Goal: Task Accomplishment & Management: Use online tool/utility

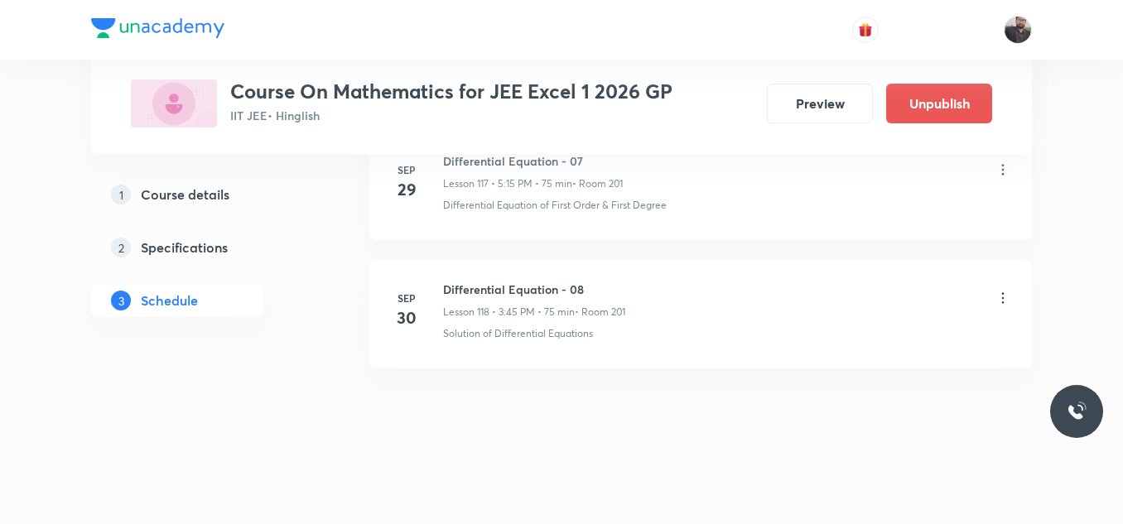
click at [1002, 294] on icon at bounding box center [1003, 298] width 17 height 17
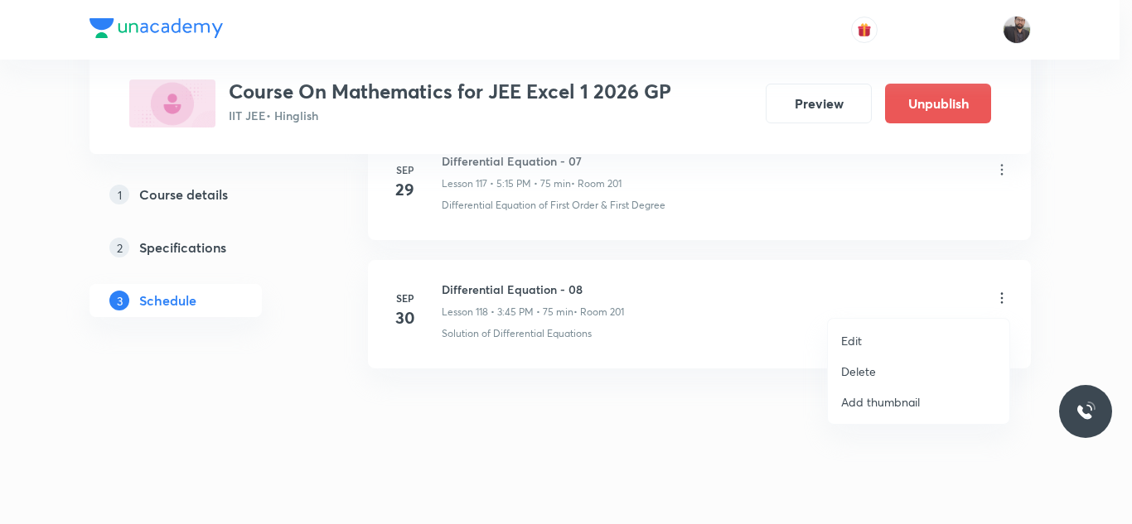
click at [921, 332] on li "Edit" at bounding box center [918, 341] width 181 height 31
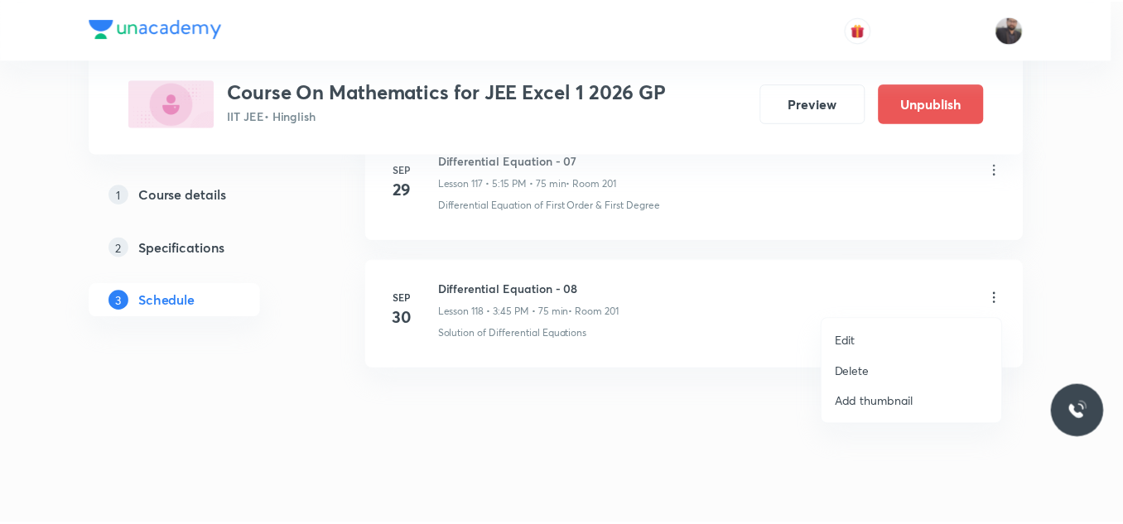
scroll to position [15850, 0]
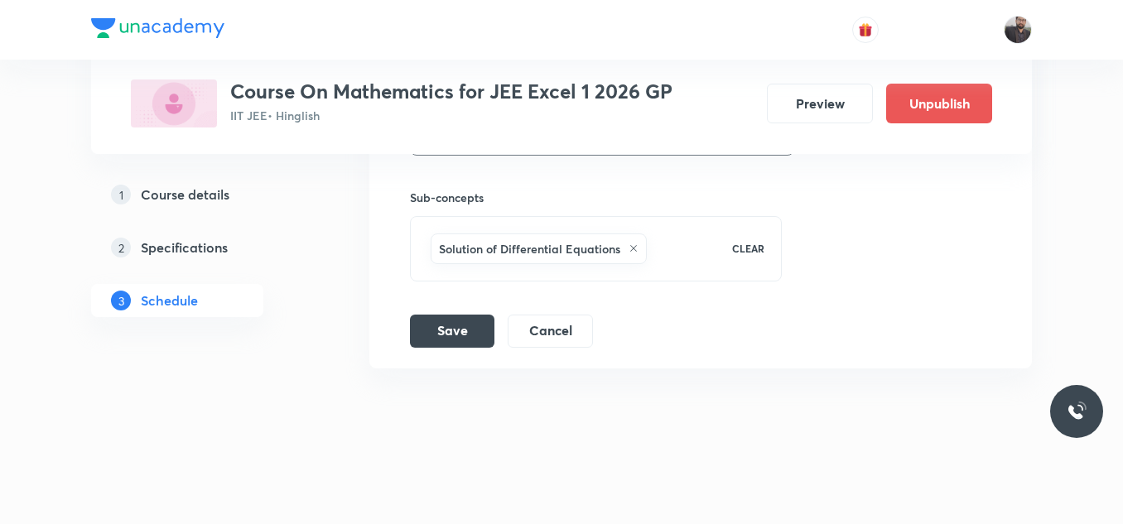
click at [634, 249] on icon at bounding box center [633, 248] width 7 height 7
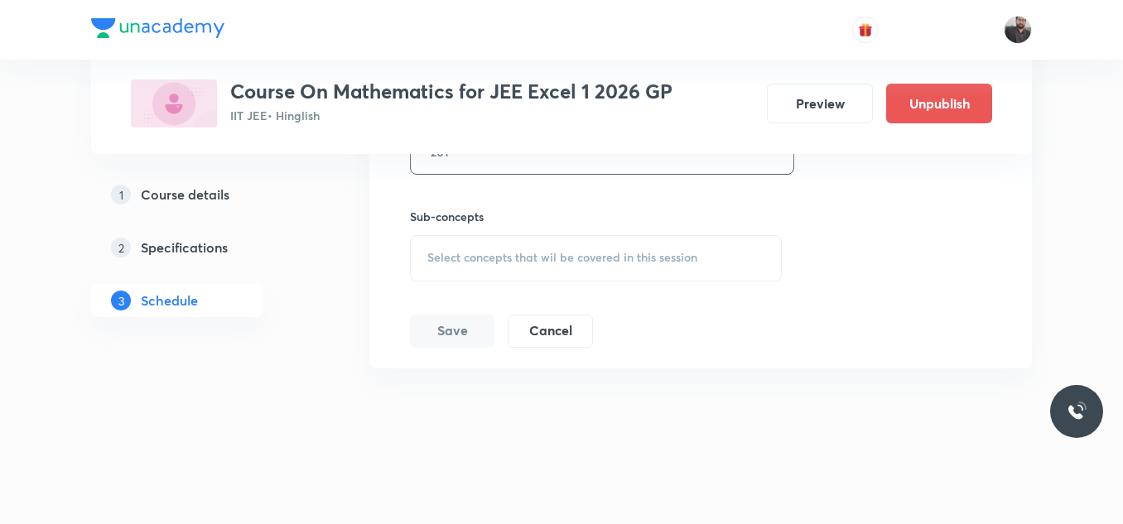
click at [556, 251] on span "Select concepts that wil be covered in this session" at bounding box center [562, 257] width 270 height 13
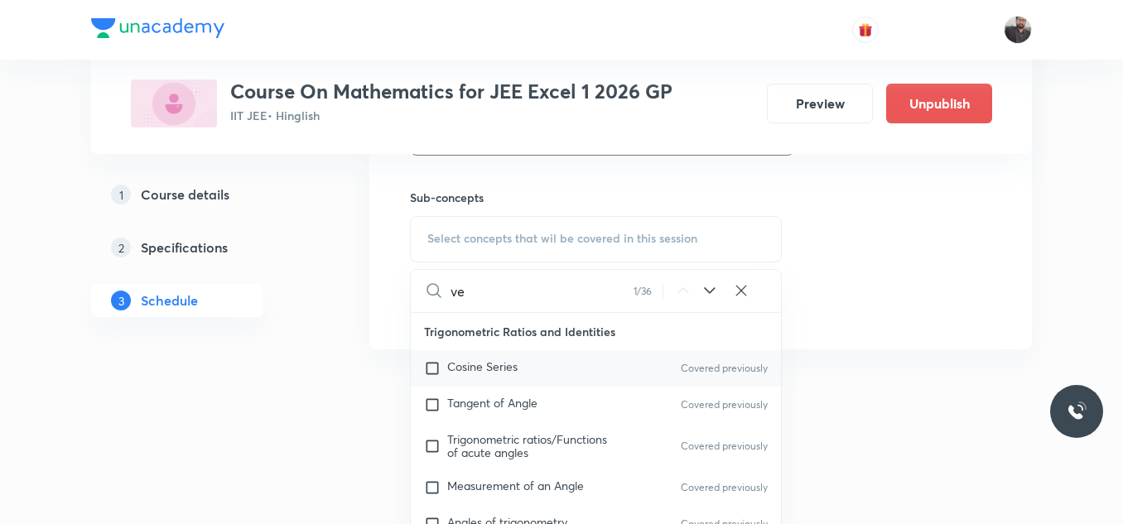
type input "v"
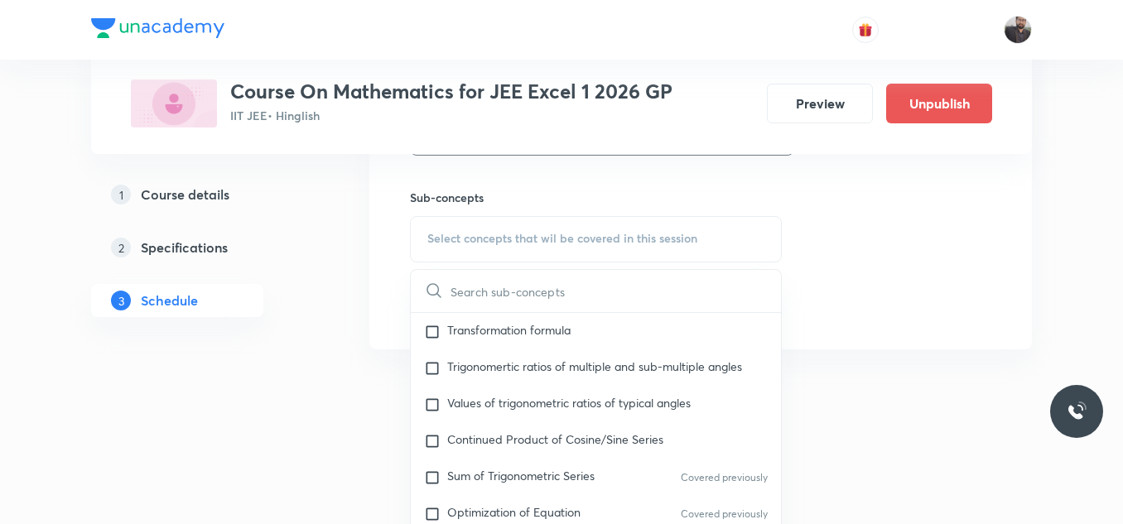
scroll to position [310, 0]
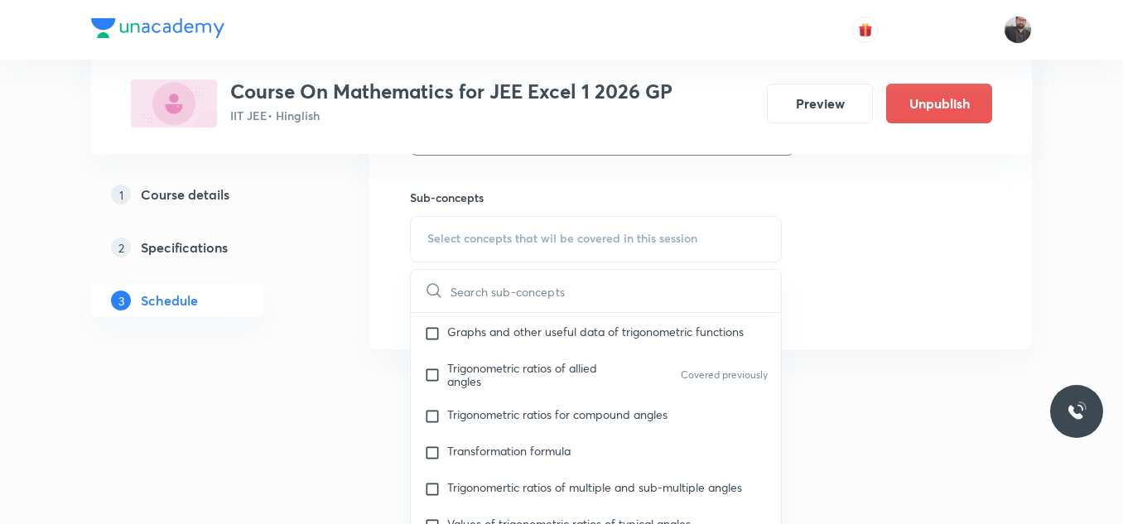
paste input "vector"
type input "vector"
click at [553, 446] on span "Transformation formula" at bounding box center [508, 451] width 123 height 16
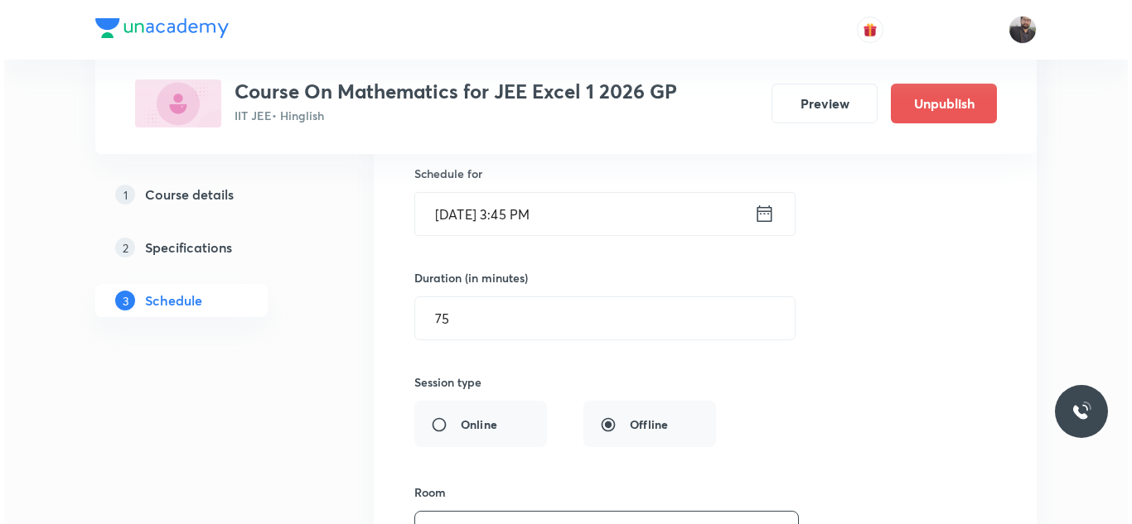
scroll to position [15440, 0]
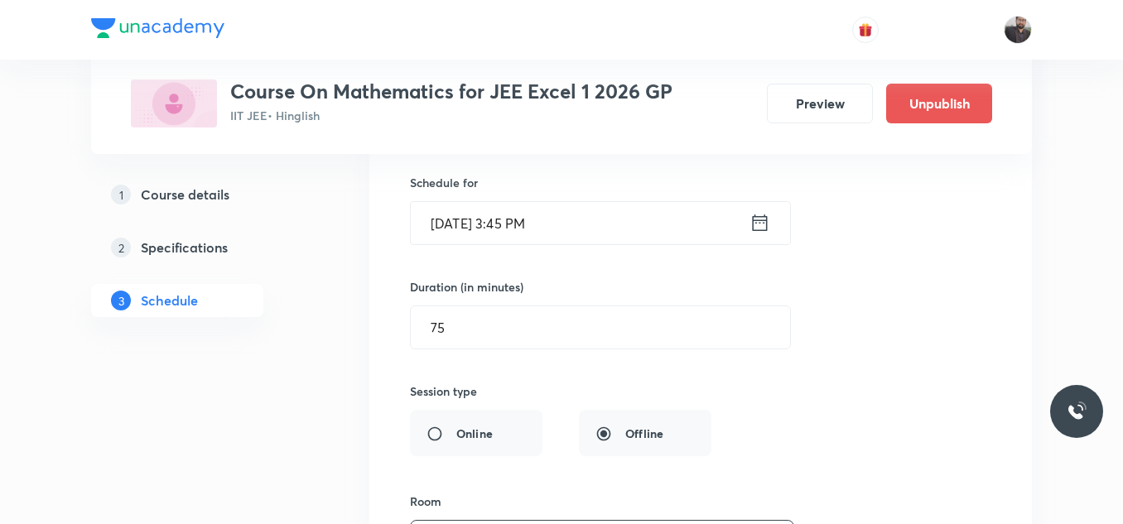
click at [582, 218] on input "[DATE] 3:45 PM" at bounding box center [580, 223] width 339 height 42
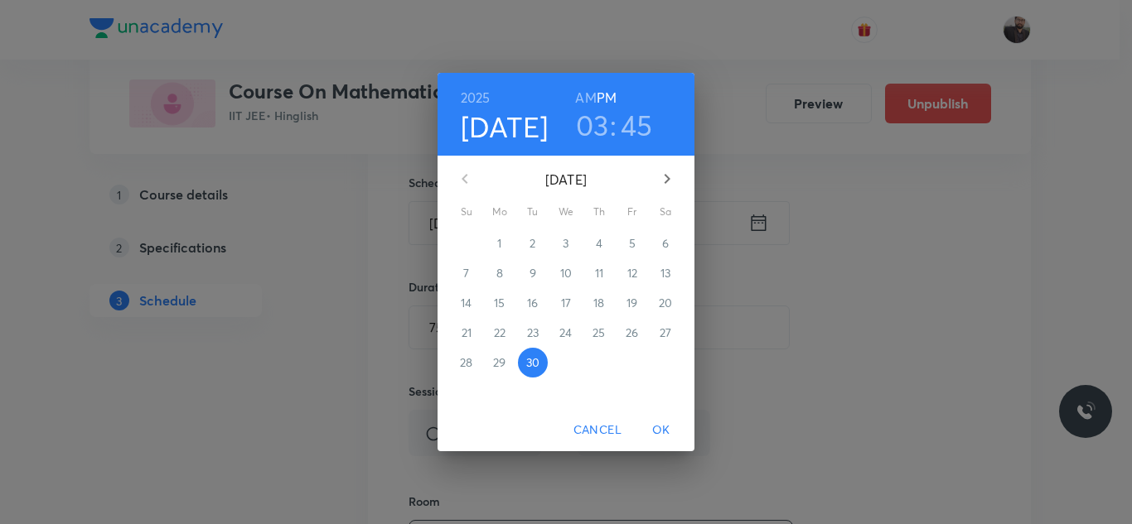
click at [770, 230] on div "[DATE] 03 : 45 AM PM [DATE] Su Mo Tu We Th Fr Sa 31 1 2 3 4 5 6 7 8 9 10 11 12 …" at bounding box center [566, 262] width 1132 height 524
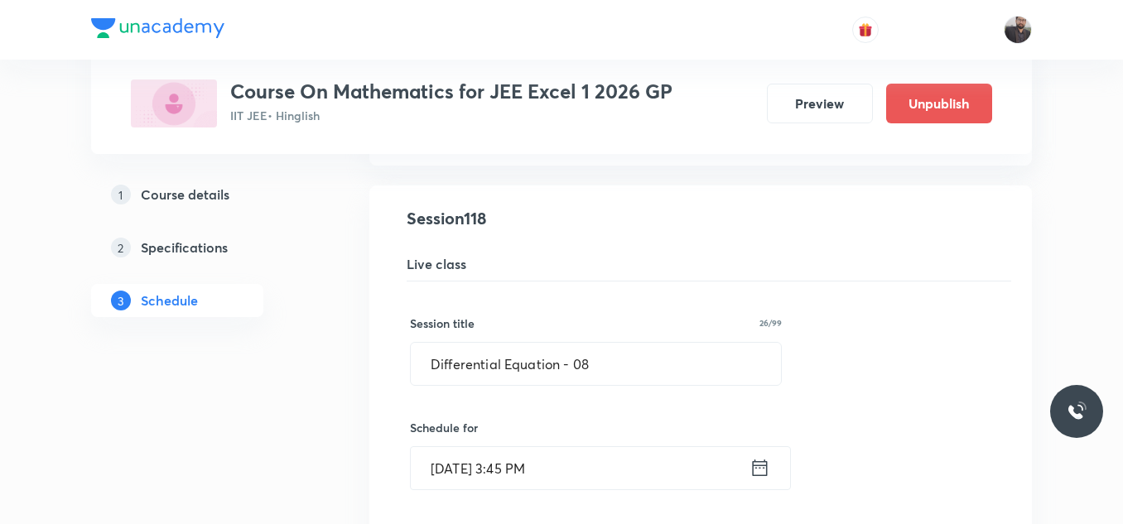
scroll to position [15191, 0]
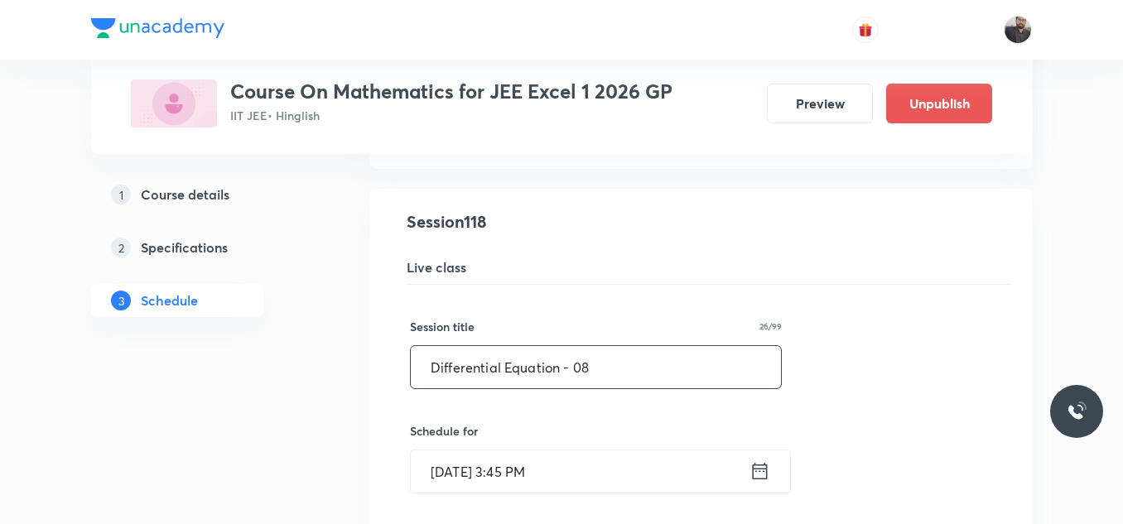
drag, startPoint x: 614, startPoint y: 361, endPoint x: 430, endPoint y: 375, distance: 184.5
click at [430, 375] on input "Differential Equation - 08" at bounding box center [596, 367] width 370 height 42
paste input "vector"
click at [543, 346] on input "vector" at bounding box center [596, 367] width 370 height 42
click at [434, 368] on input "vector" at bounding box center [596, 367] width 370 height 42
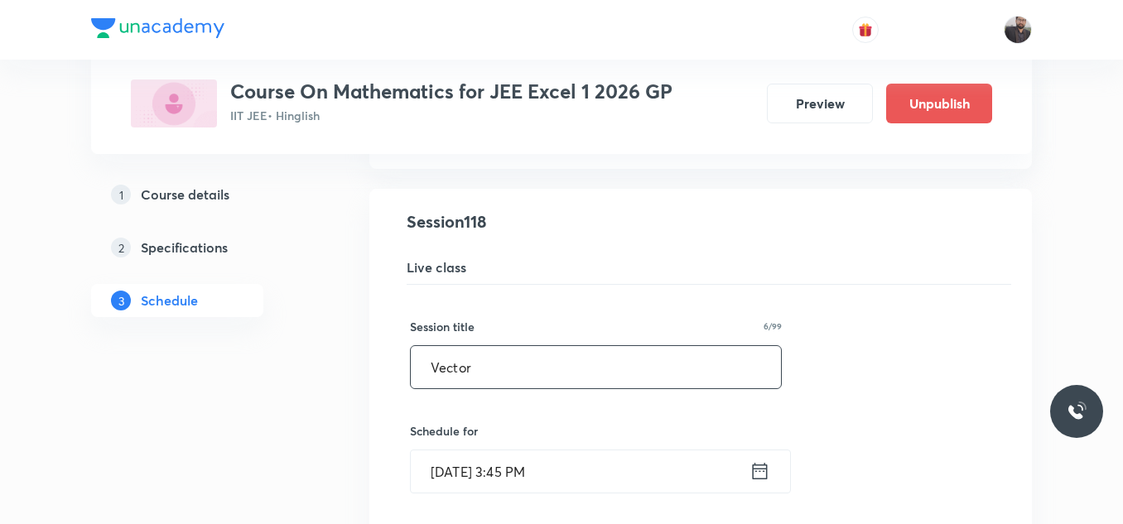
click at [480, 369] on input "Vector" at bounding box center [596, 367] width 370 height 42
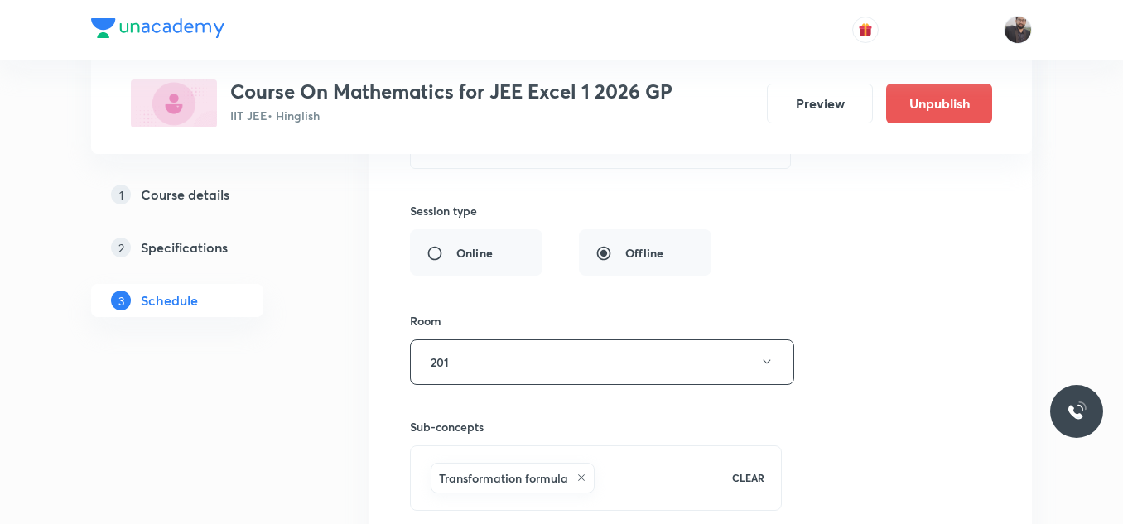
scroll to position [15850, 0]
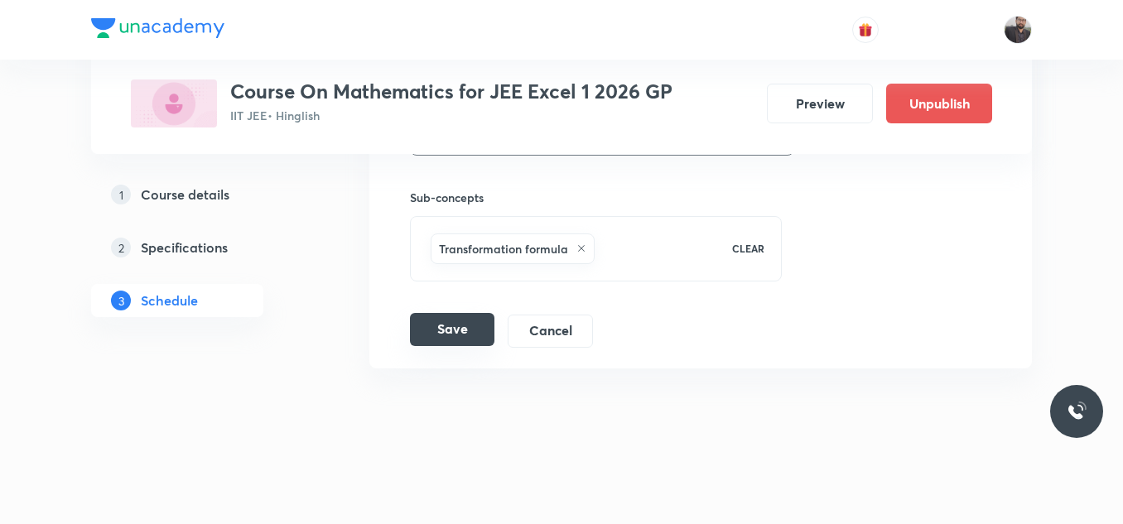
type input "Vector - 01"
click at [453, 328] on button "Save" at bounding box center [452, 329] width 85 height 33
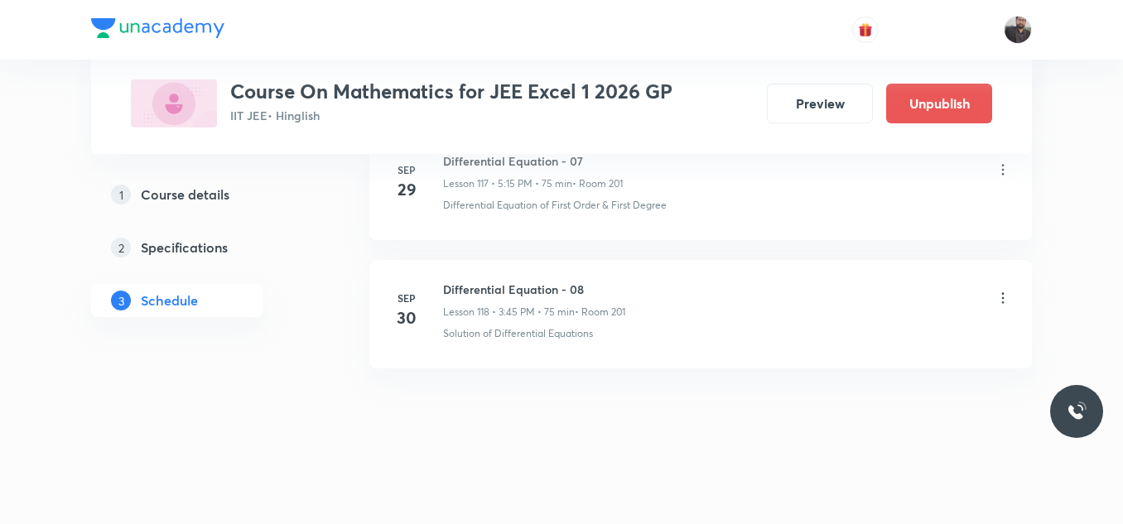
scroll to position [15213, 0]
click at [925, 278] on li "[DATE] Vector - 01 Lesson 118 • 3:45 PM • 75 min • Room 201 Transformation form…" at bounding box center [700, 314] width 663 height 109
